Goal: Information Seeking & Learning: Learn about a topic

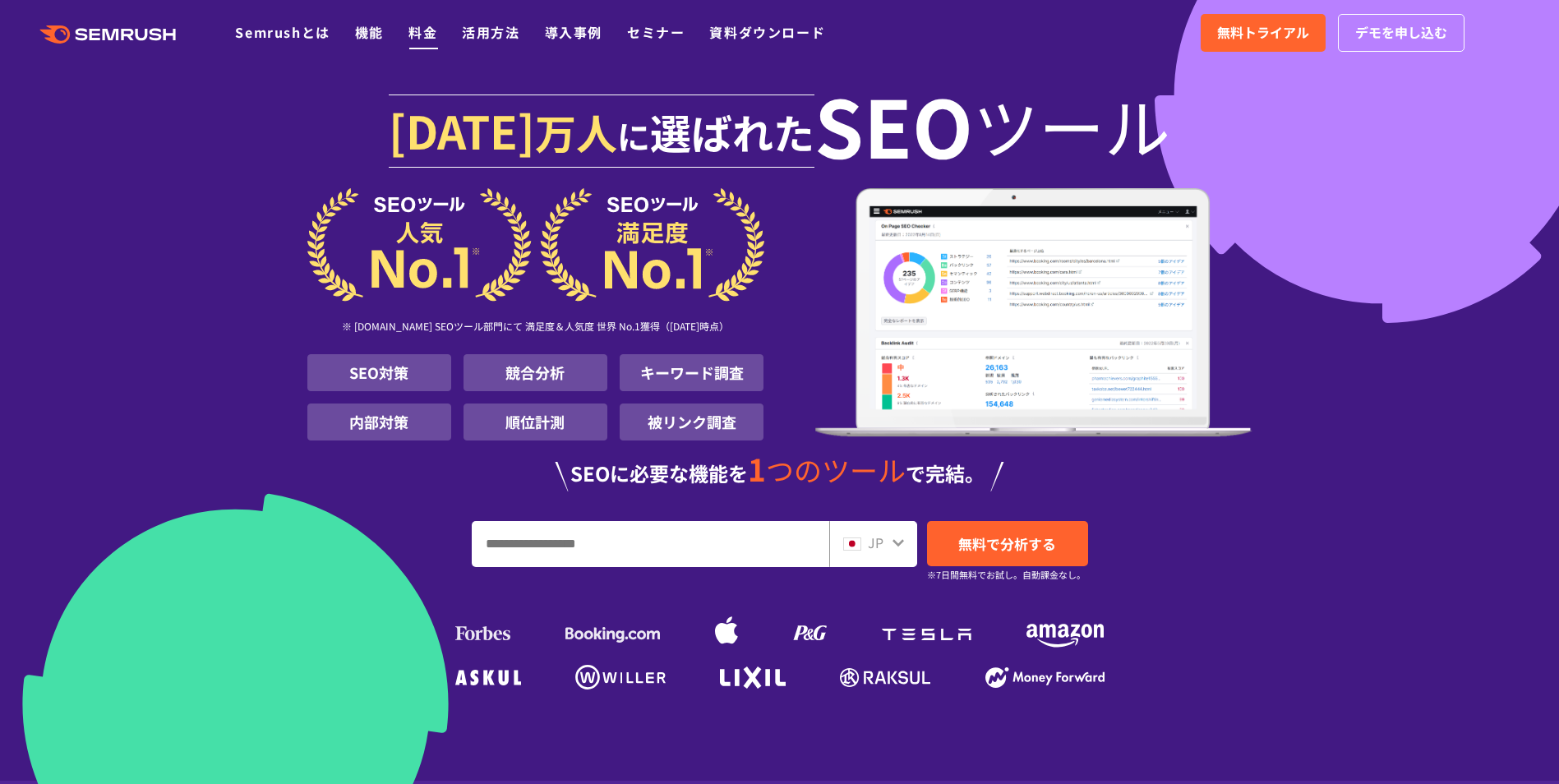
click at [422, 34] on link "料金" at bounding box center [423, 32] width 29 height 20
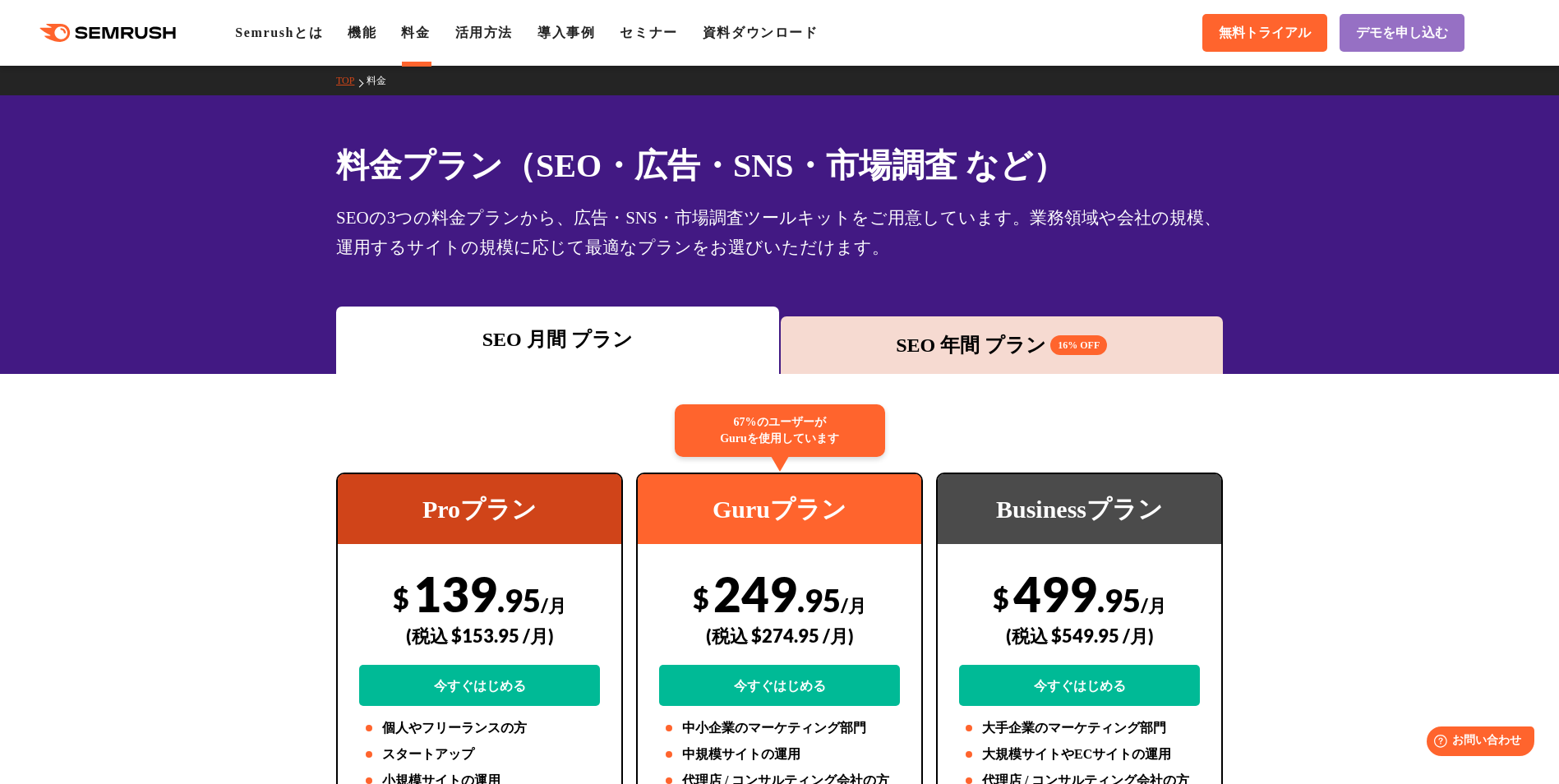
drag, startPoint x: 278, startPoint y: 31, endPoint x: 281, endPoint y: 45, distance: 14.3
click at [278, 31] on link "Semrushとは" at bounding box center [279, 33] width 88 height 14
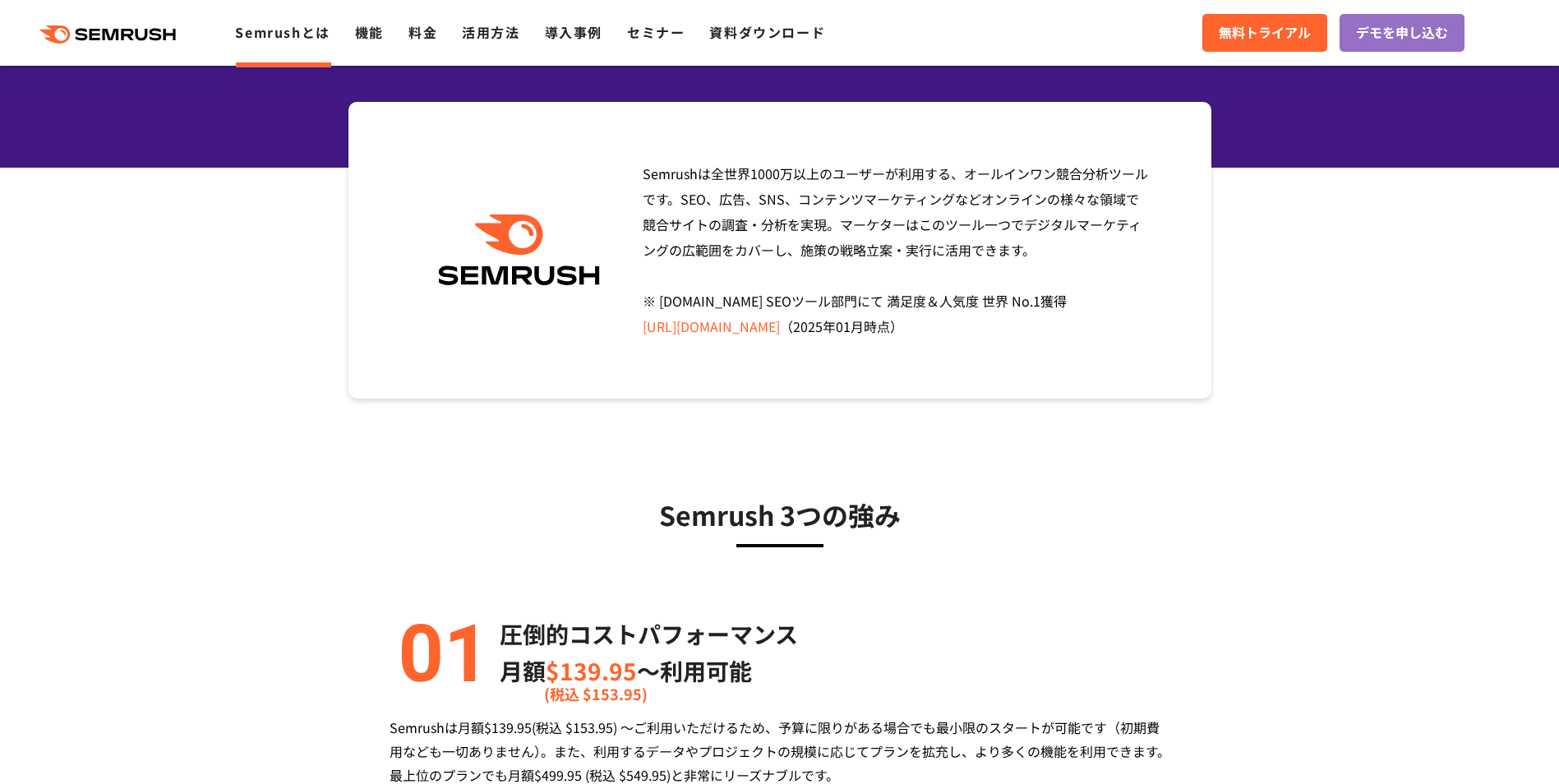
scroll to position [246, 0]
